Goal: Task Accomplishment & Management: Complete application form

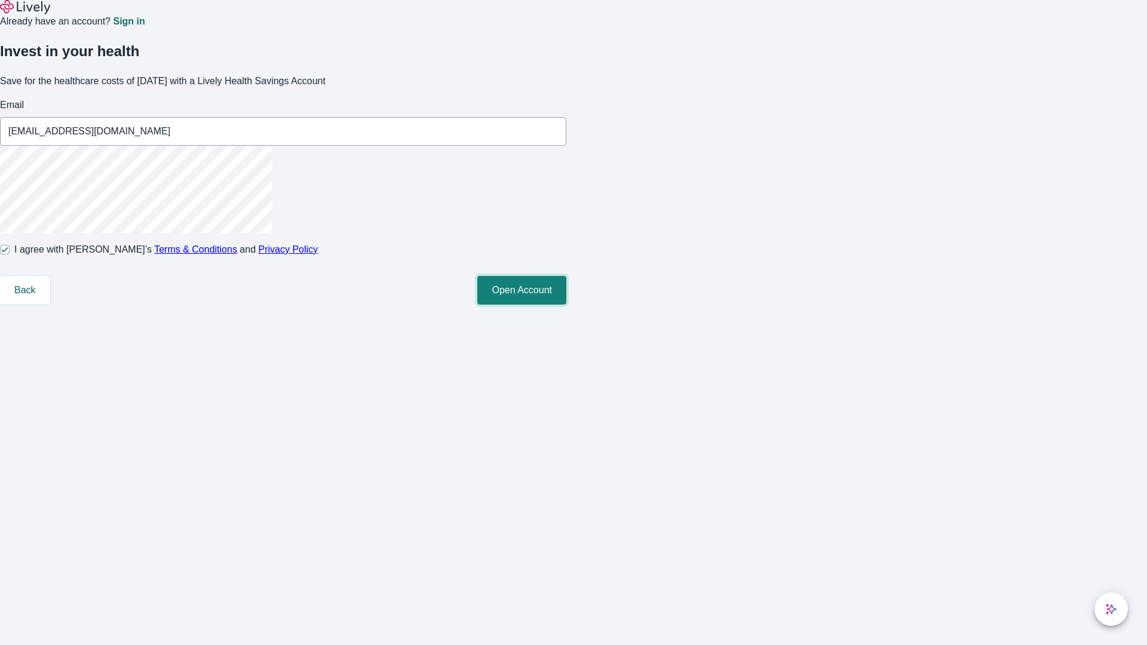
click at [566, 305] on button "Open Account" at bounding box center [521, 290] width 89 height 29
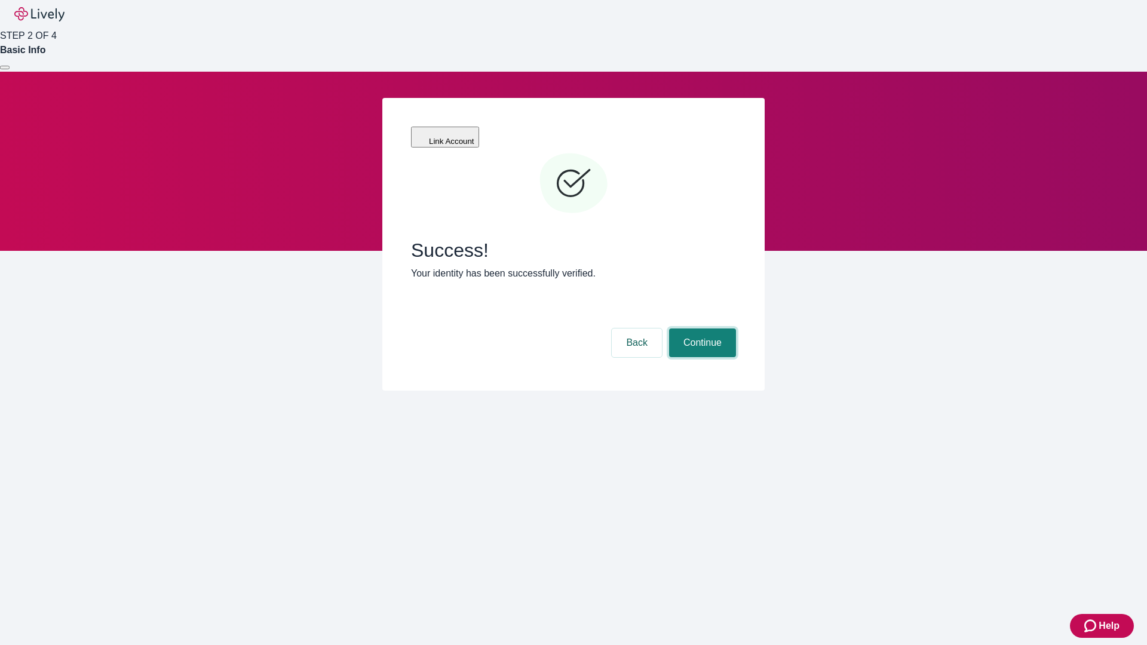
click at [701, 329] on button "Continue" at bounding box center [702, 343] width 67 height 29
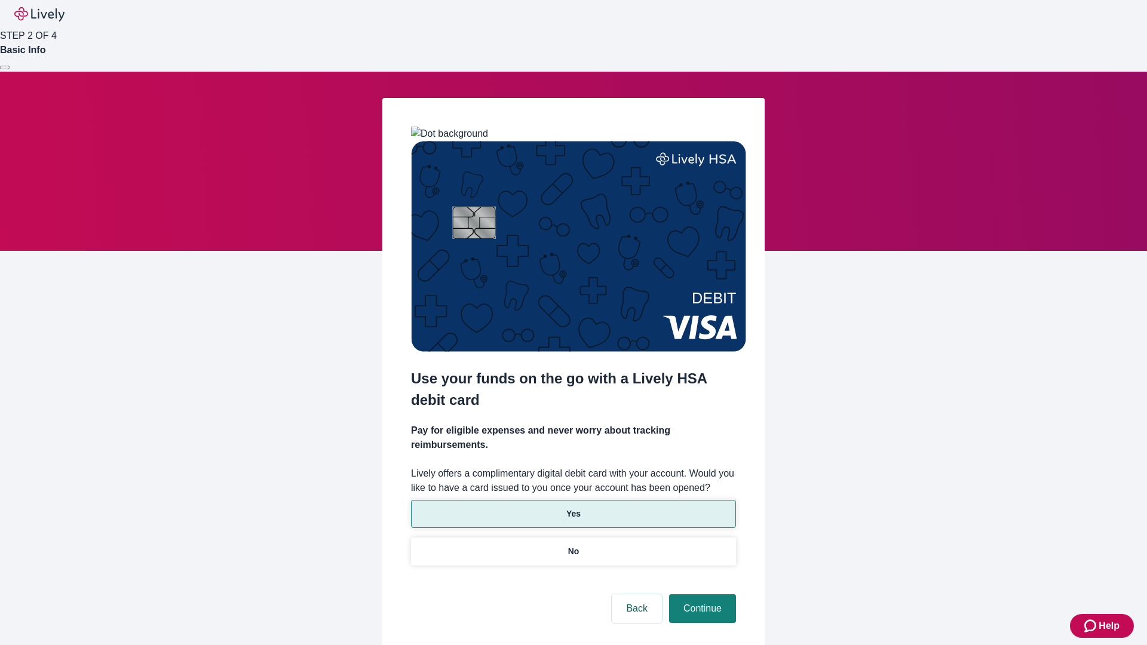
click at [573, 508] on p "Yes" at bounding box center [573, 514] width 14 height 13
click at [701, 595] on button "Continue" at bounding box center [702, 609] width 67 height 29
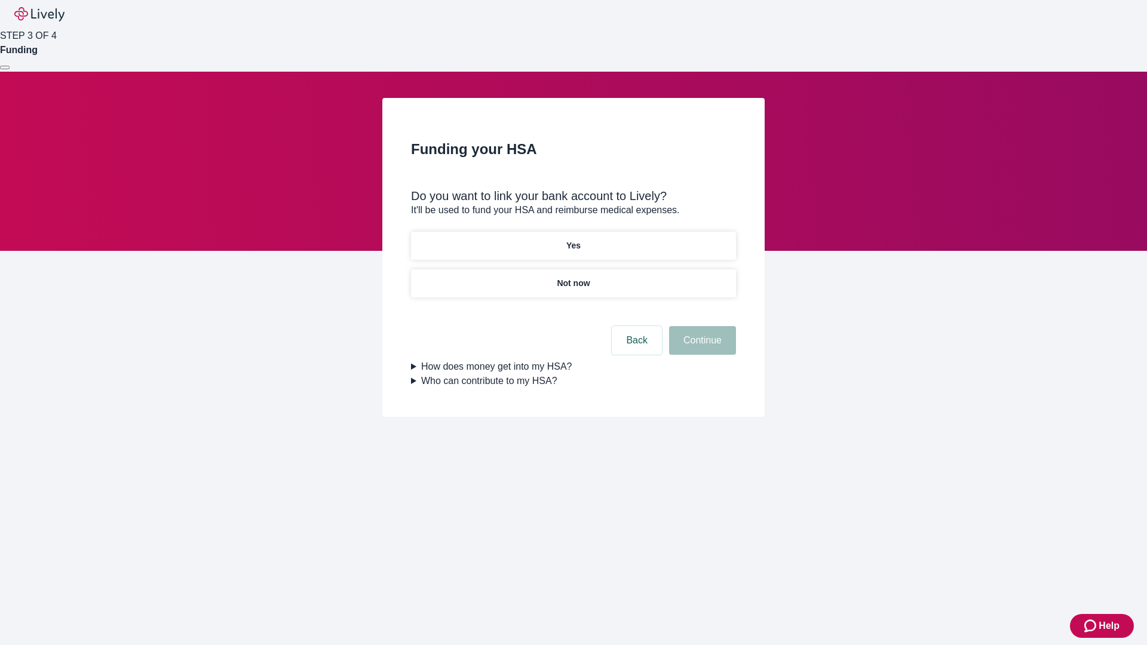
click at [573, 277] on p "Not now" at bounding box center [573, 283] width 33 height 13
click at [701, 348] on button "Continue" at bounding box center [702, 340] width 67 height 29
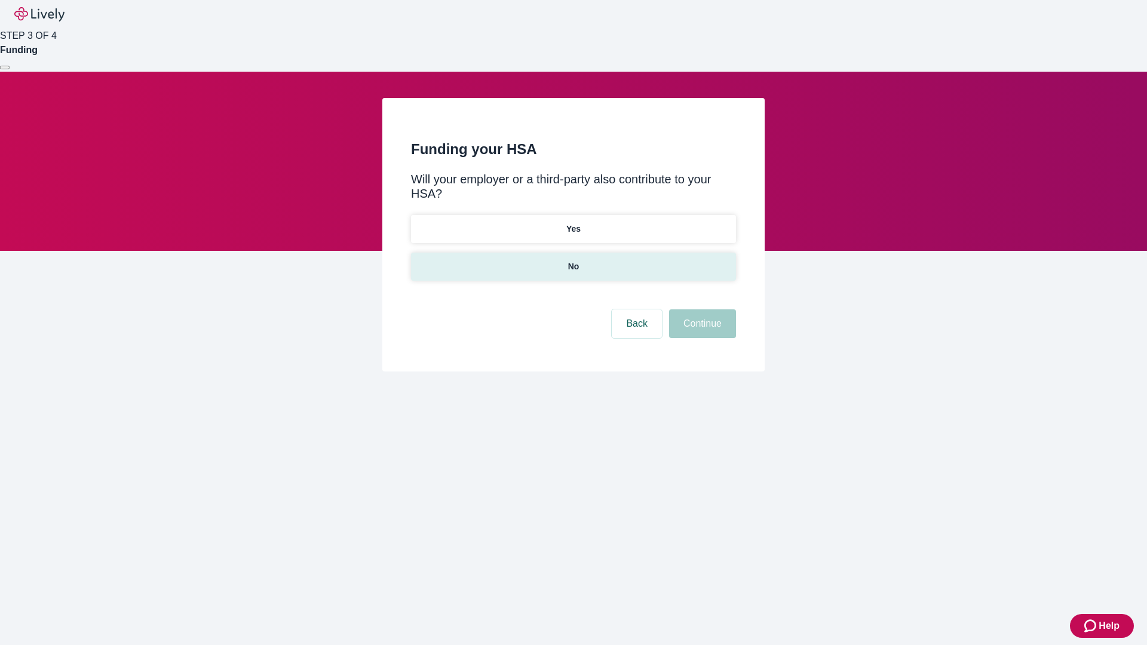
click at [573, 261] on p "No" at bounding box center [573, 267] width 11 height 13
click at [701, 310] on button "Continue" at bounding box center [702, 324] width 67 height 29
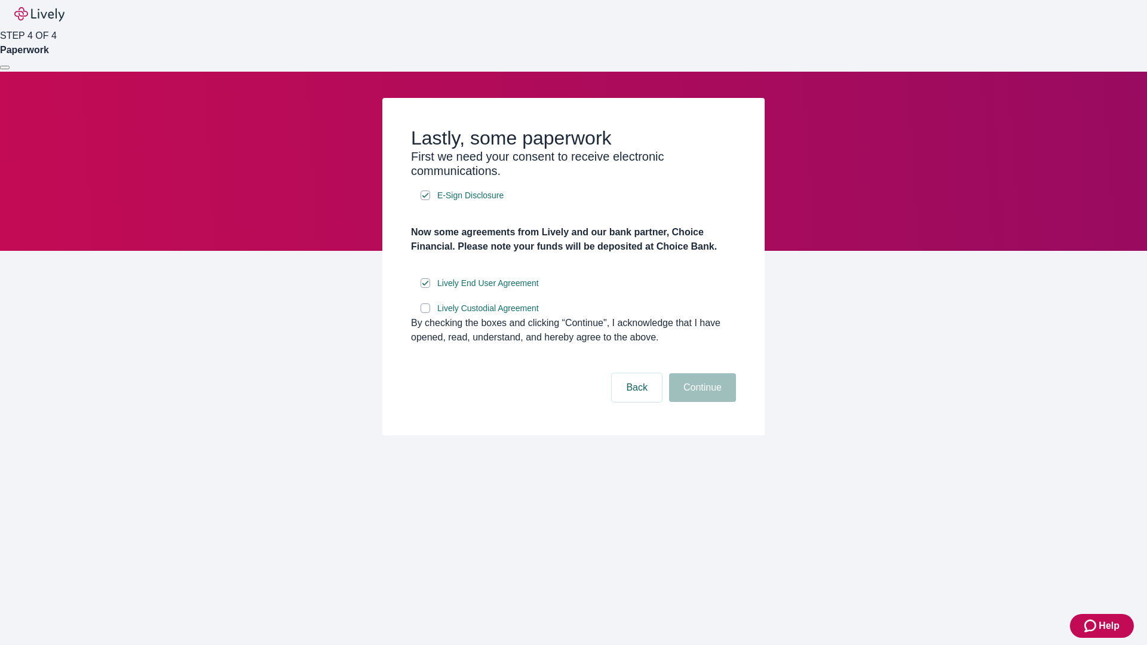
click at [425, 313] on input "Lively Custodial Agreement" at bounding box center [426, 309] width 10 height 10
checkbox input "true"
click at [701, 402] on button "Continue" at bounding box center [702, 387] width 67 height 29
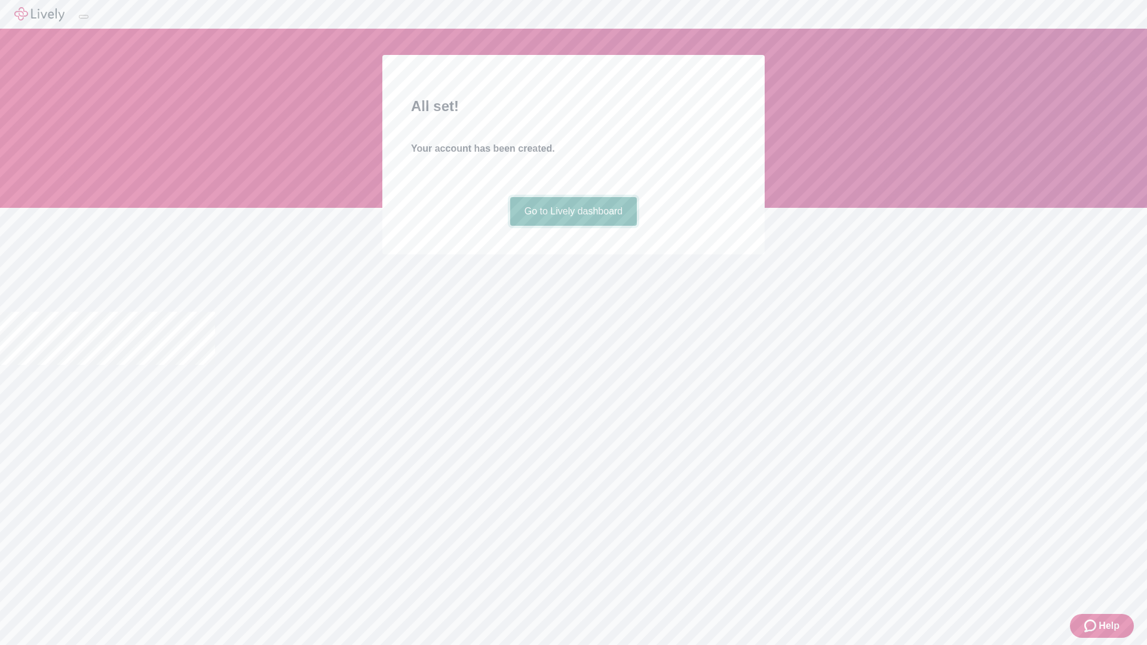
click at [573, 226] on link "Go to Lively dashboard" at bounding box center [573, 211] width 127 height 29
